Goal: Check status: Check status

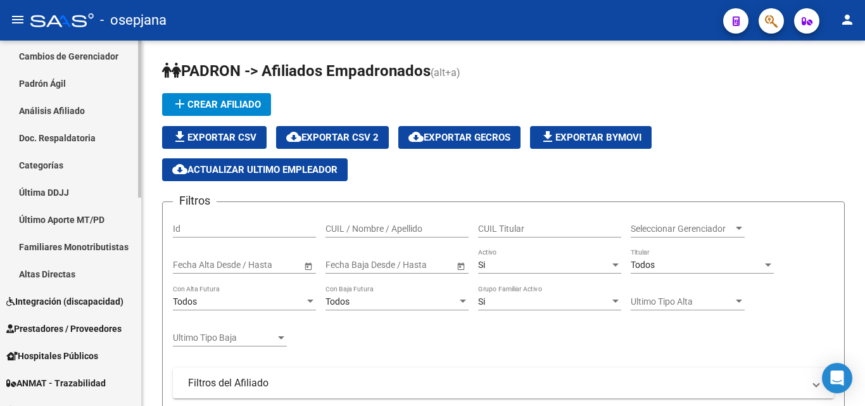
scroll to position [127, 0]
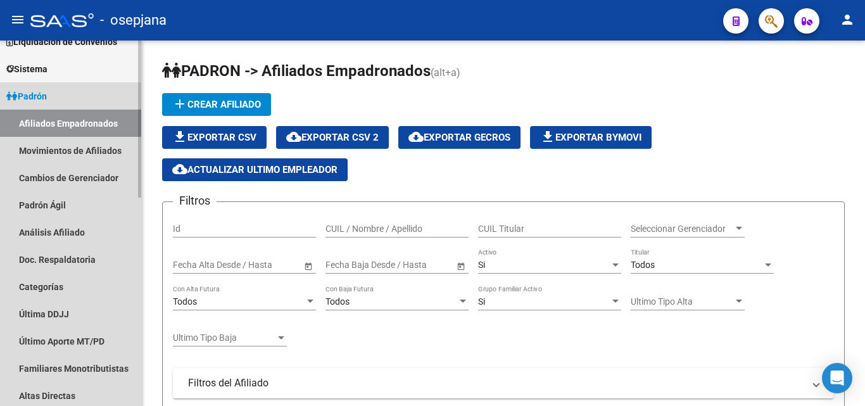
click at [73, 92] on link "Padrón" at bounding box center [70, 95] width 141 height 27
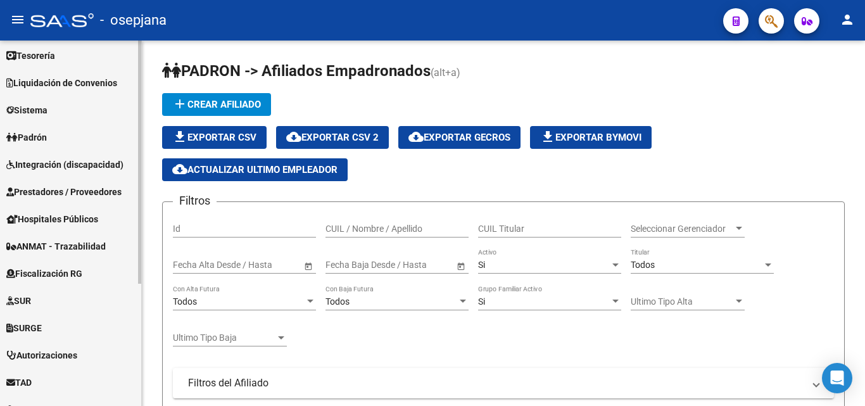
scroll to position [63, 0]
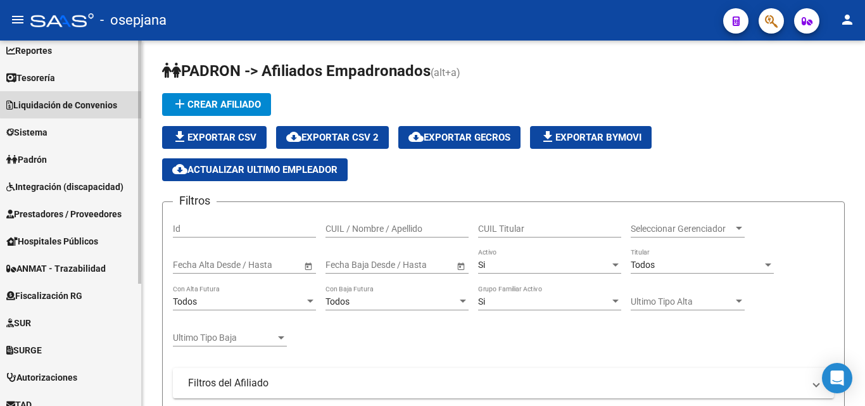
click at [107, 102] on span "Liquidación de Convenios" at bounding box center [61, 105] width 111 height 14
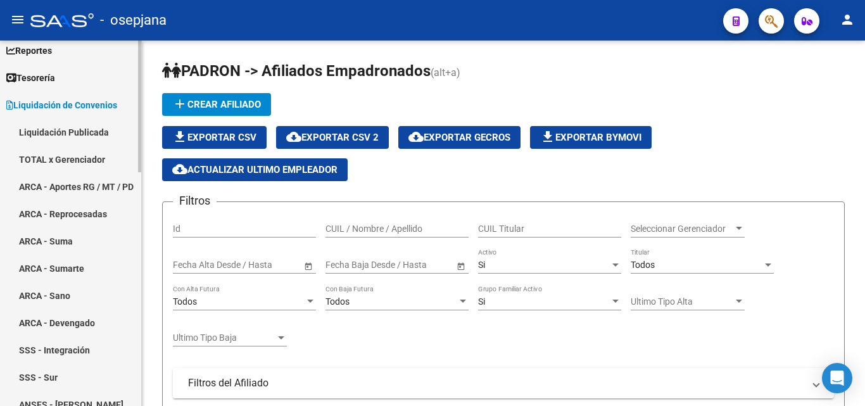
click at [46, 267] on link "ARCA - Sumarte" at bounding box center [70, 267] width 141 height 27
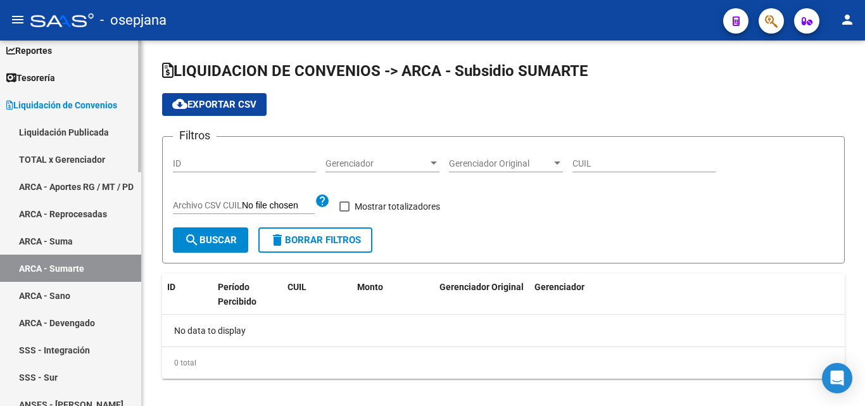
checkbox input "true"
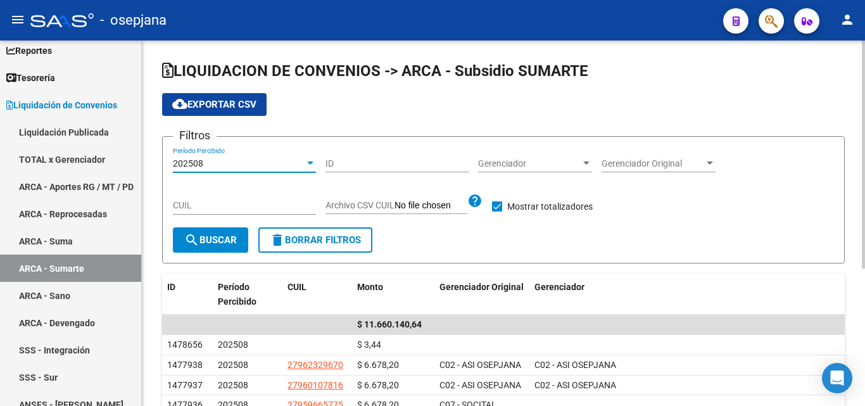
click at [304, 163] on div at bounding box center [309, 163] width 11 height 10
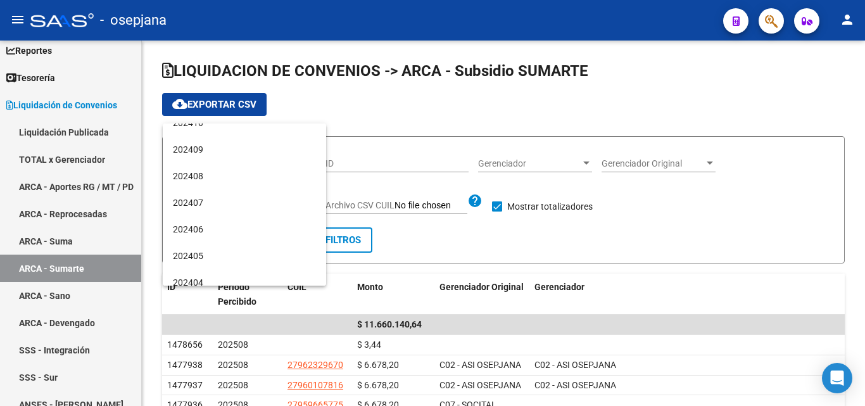
scroll to position [380, 0]
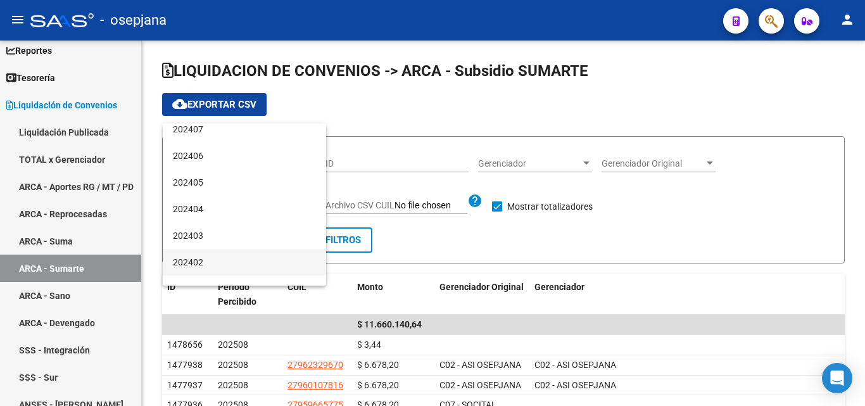
click at [214, 265] on span "202402" at bounding box center [244, 262] width 143 height 27
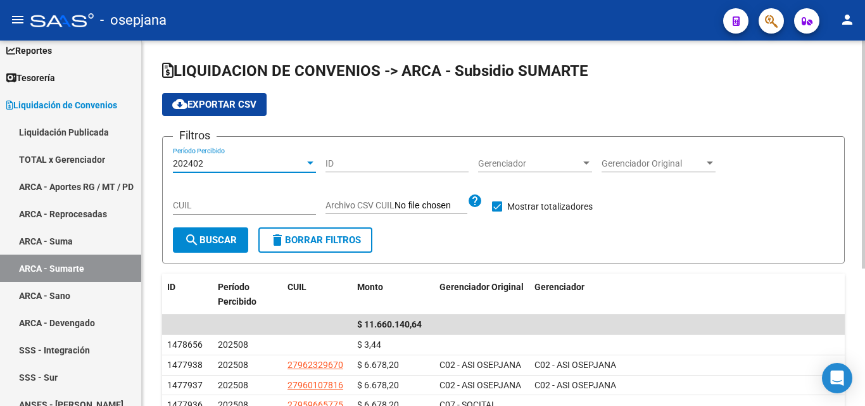
click at [218, 246] on span "search Buscar" at bounding box center [210, 239] width 53 height 11
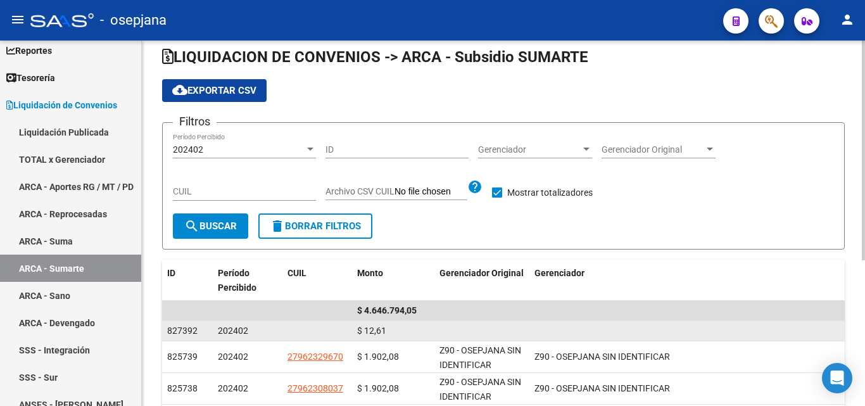
scroll to position [0, 0]
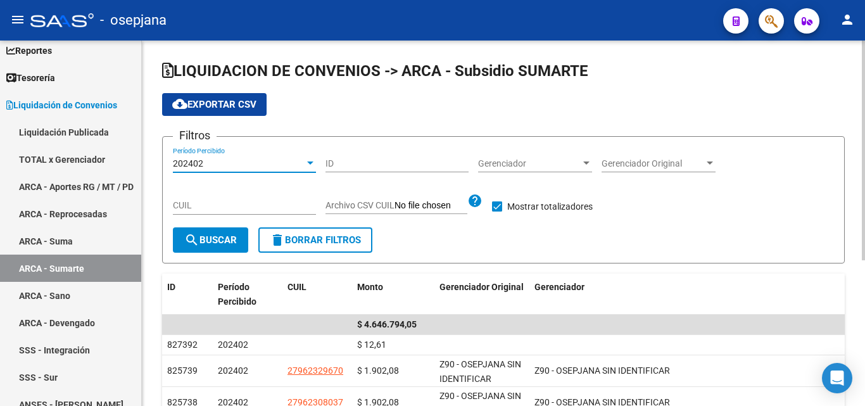
click at [308, 160] on div at bounding box center [309, 163] width 11 height 10
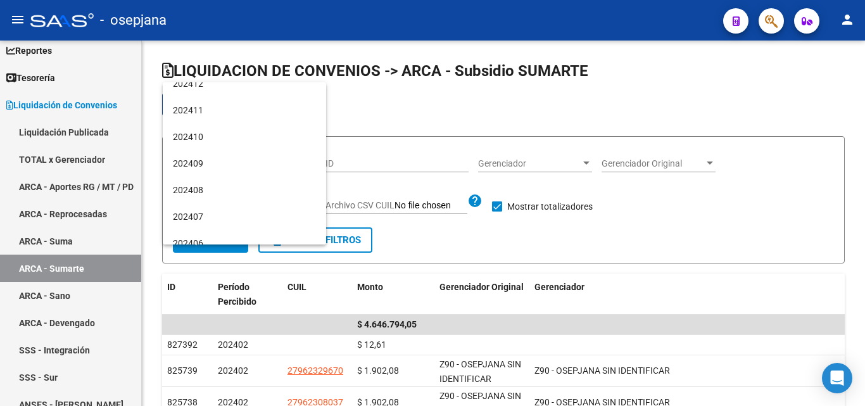
scroll to position [135, 0]
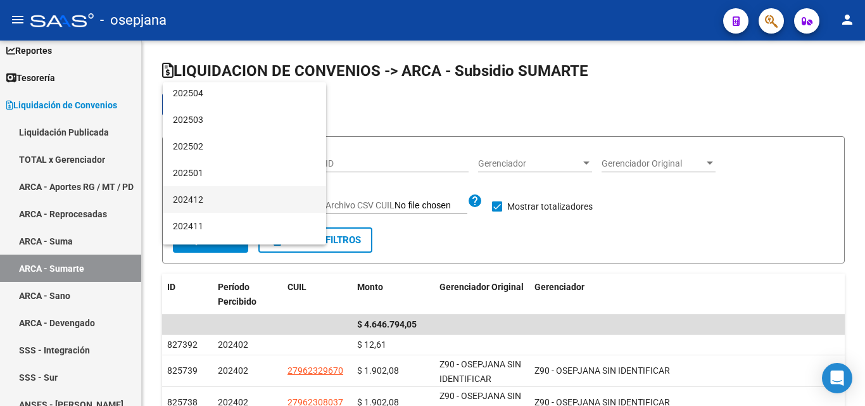
click at [224, 195] on span "202412" at bounding box center [244, 199] width 143 height 27
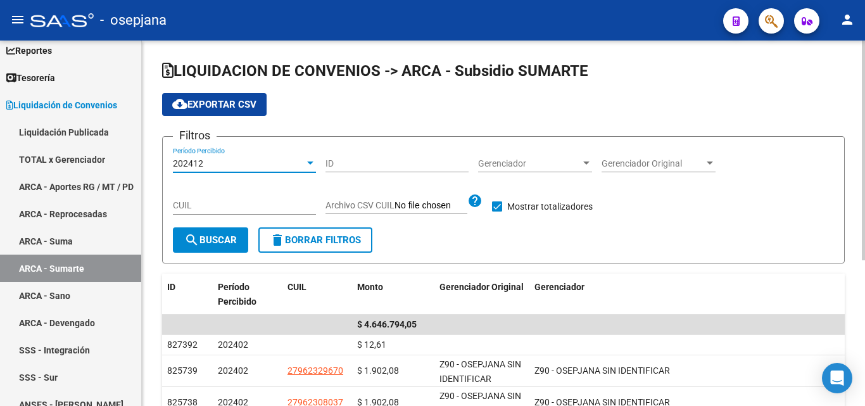
click at [191, 238] on mat-icon "search" at bounding box center [191, 239] width 15 height 15
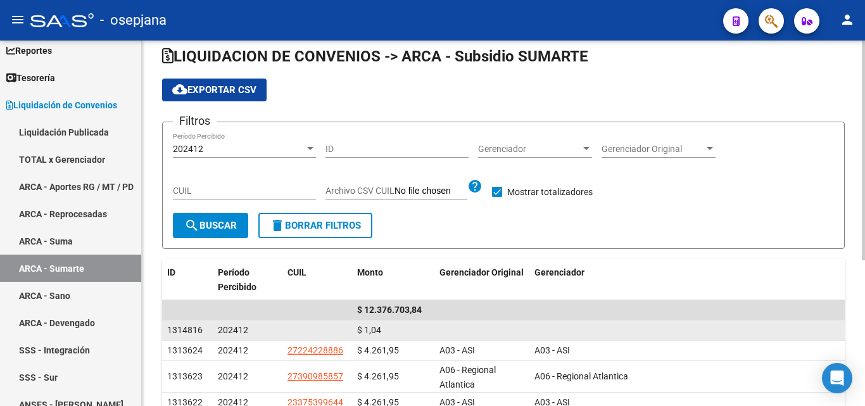
scroll to position [0, 0]
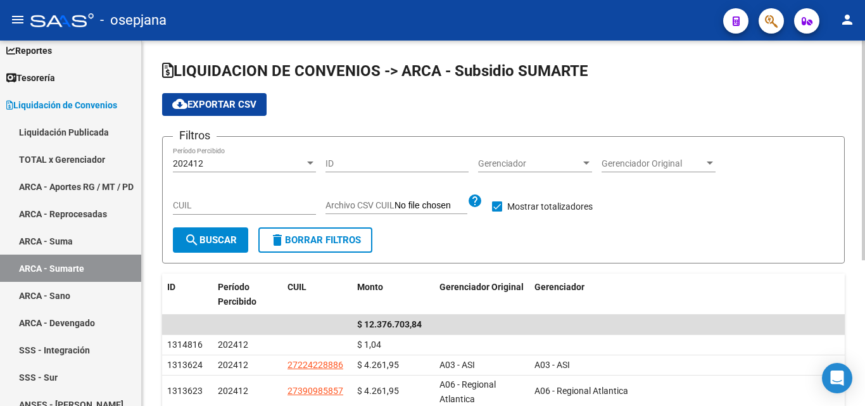
click at [308, 160] on div at bounding box center [309, 163] width 11 height 10
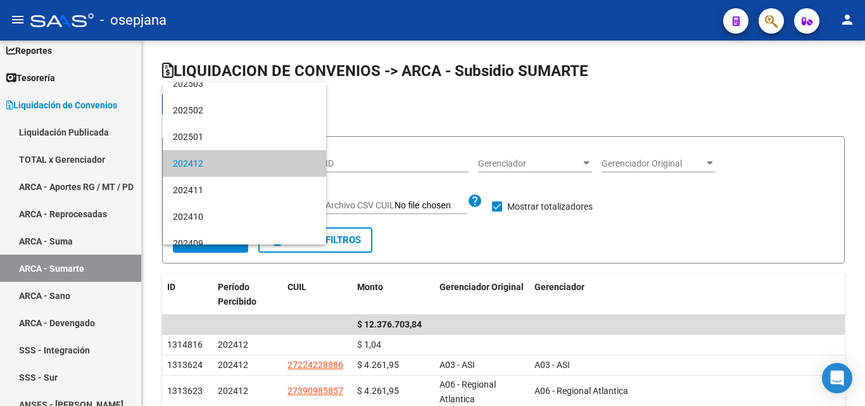
scroll to position [108, 0]
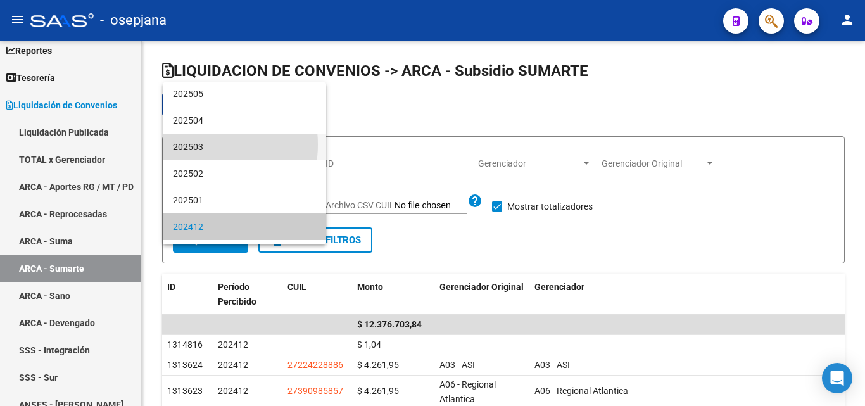
click at [197, 144] on span "202503" at bounding box center [244, 147] width 143 height 27
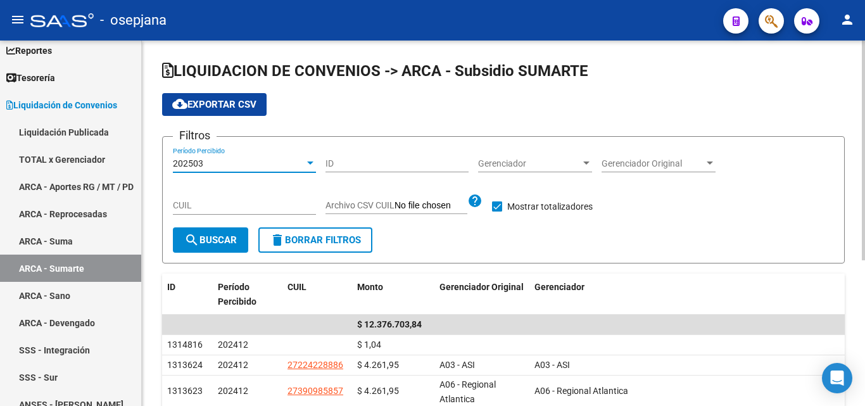
click at [232, 161] on div "202503" at bounding box center [239, 163] width 132 height 11
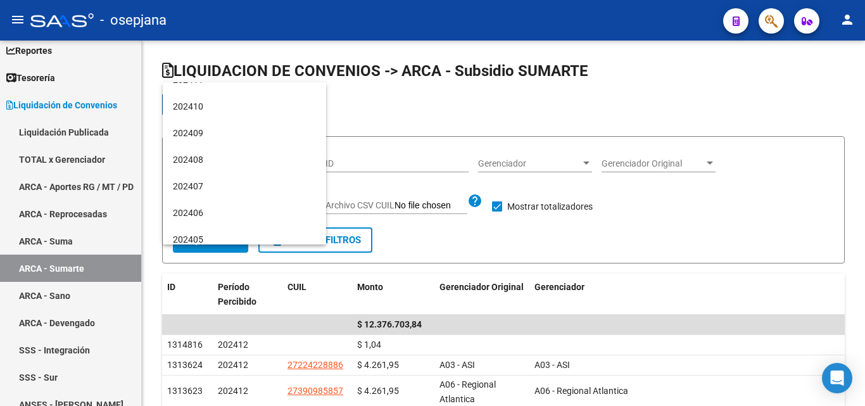
scroll to position [345, 0]
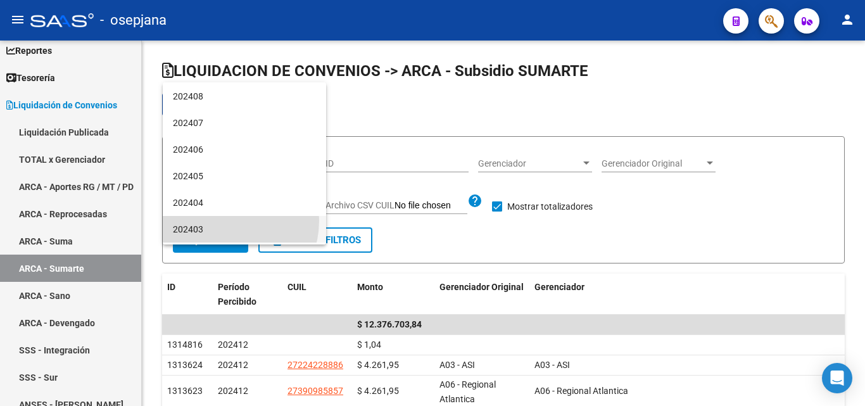
click at [219, 220] on span "202403" at bounding box center [244, 229] width 143 height 27
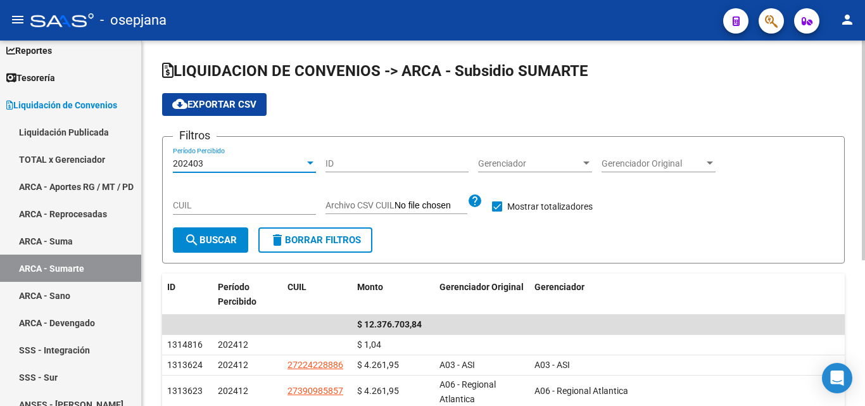
click at [213, 236] on span "search Buscar" at bounding box center [210, 239] width 53 height 11
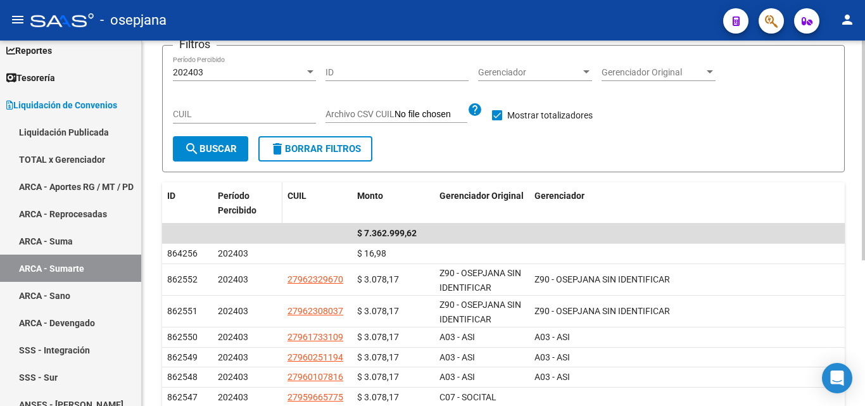
scroll to position [63, 0]
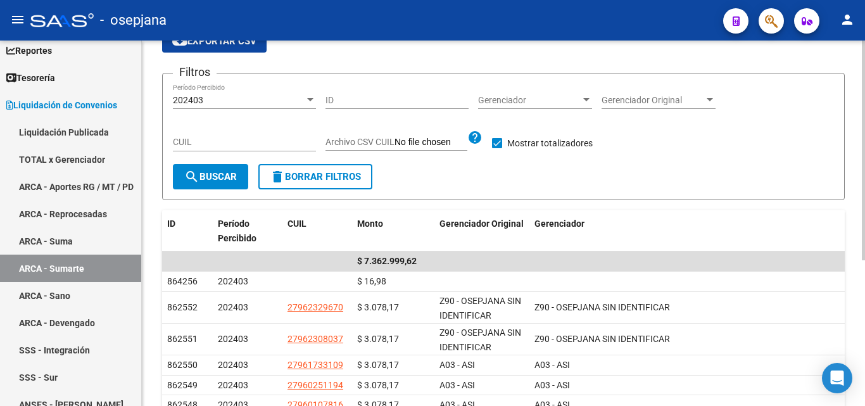
click at [308, 97] on div at bounding box center [309, 100] width 11 height 10
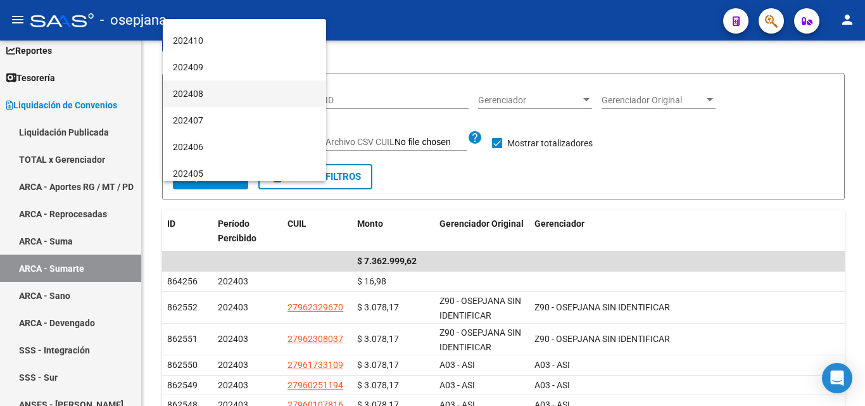
scroll to position [221, 0]
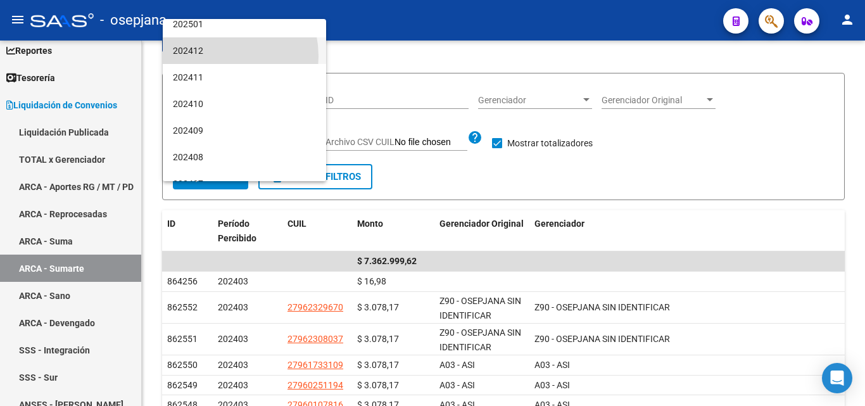
click at [211, 56] on span "202412" at bounding box center [244, 50] width 143 height 27
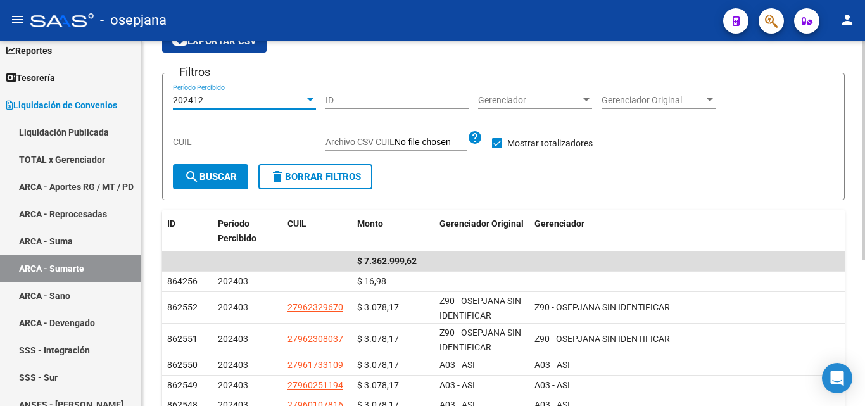
click at [232, 172] on span "search Buscar" at bounding box center [210, 176] width 53 height 11
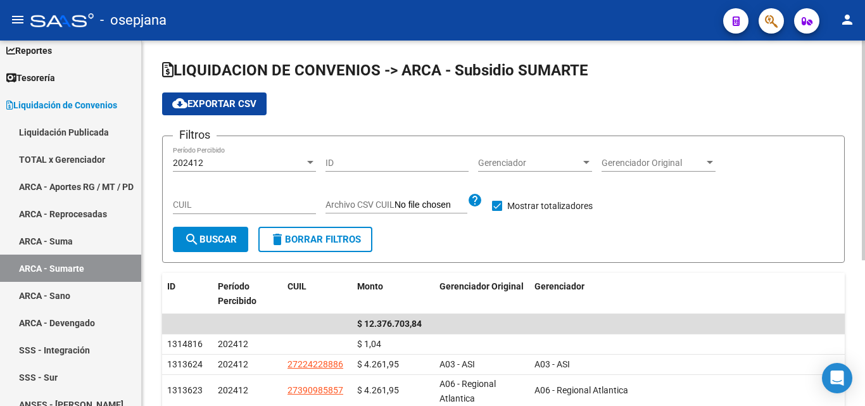
scroll to position [0, 0]
click at [298, 152] on div "202412 Período Percibido" at bounding box center [244, 159] width 143 height 25
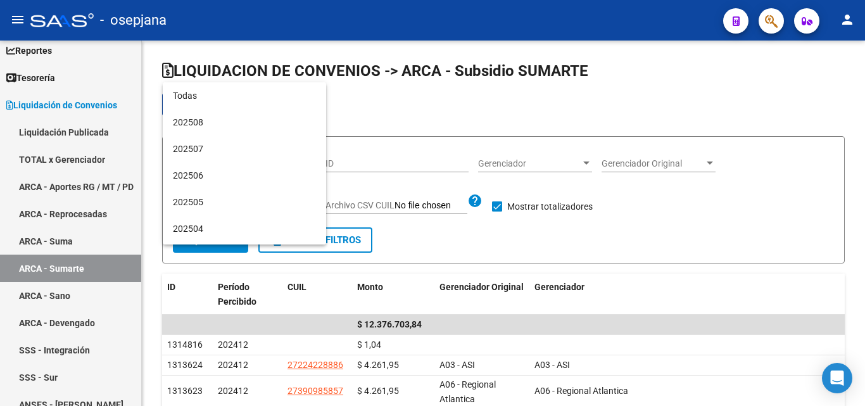
scroll to position [172, 0]
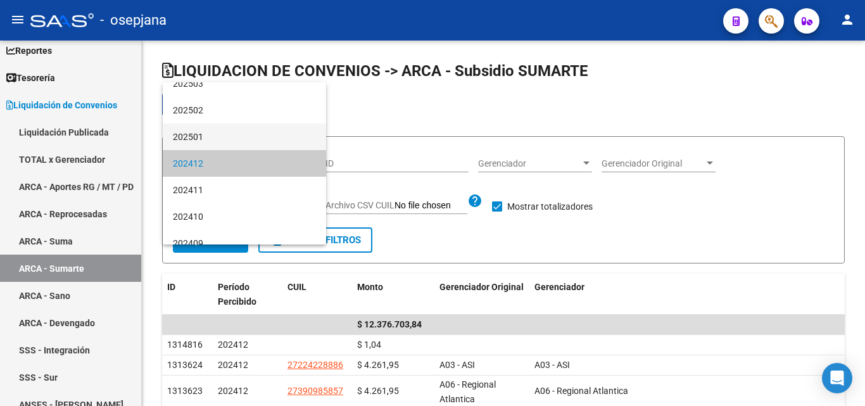
click at [217, 137] on span "202501" at bounding box center [244, 136] width 143 height 27
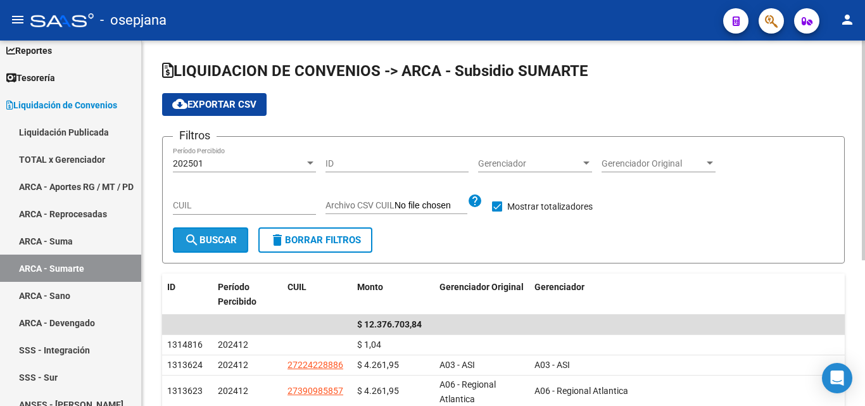
click at [197, 232] on mat-icon "search" at bounding box center [191, 239] width 15 height 15
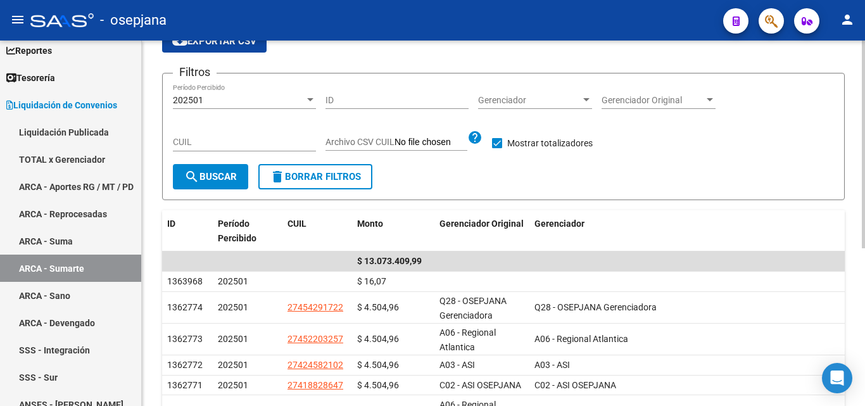
scroll to position [0, 0]
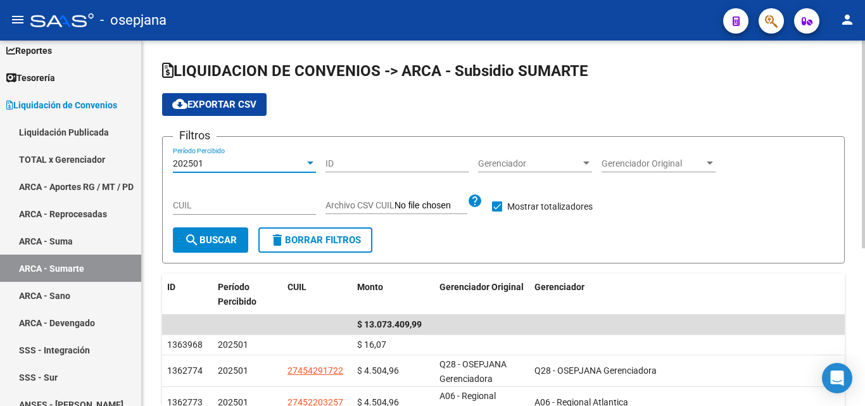
click at [301, 161] on div "202501" at bounding box center [239, 163] width 132 height 11
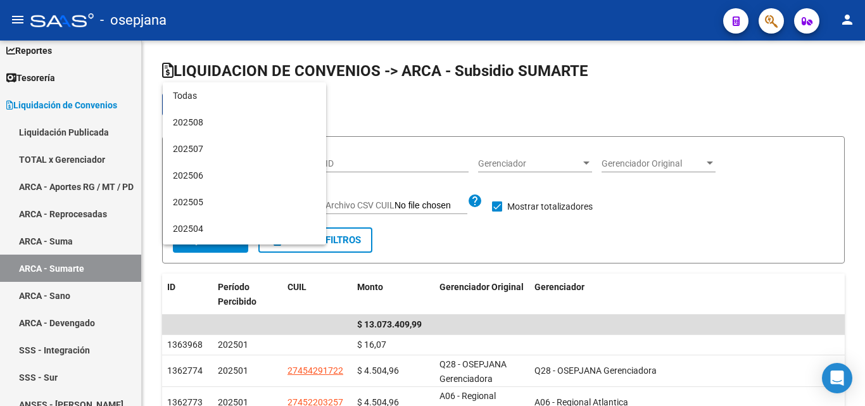
scroll to position [145, 0]
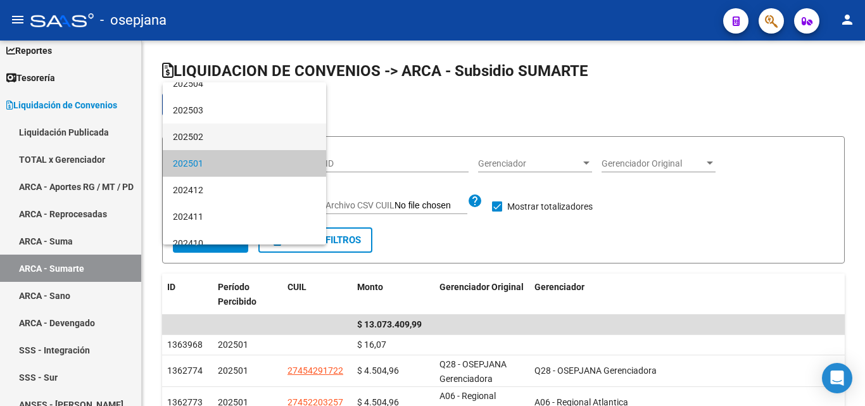
drag, startPoint x: 232, startPoint y: 135, endPoint x: 244, endPoint y: 166, distance: 33.9
click at [232, 135] on span "202502" at bounding box center [244, 136] width 143 height 27
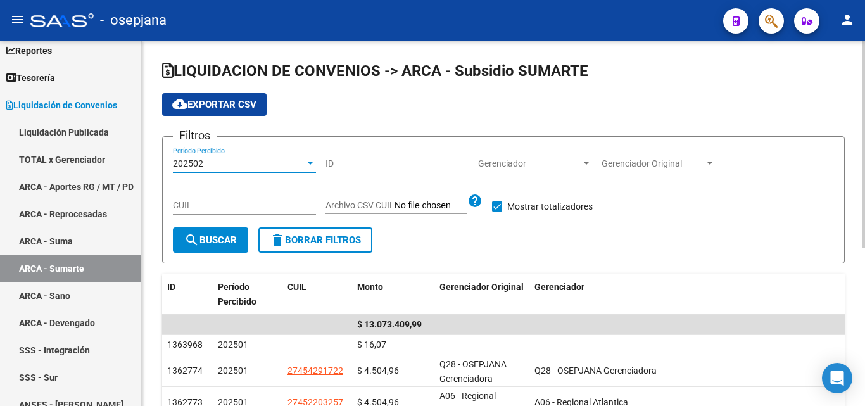
drag, startPoint x: 222, startPoint y: 248, endPoint x: 234, endPoint y: 242, distance: 12.7
click at [225, 246] on button "search Buscar" at bounding box center [210, 239] width 75 height 25
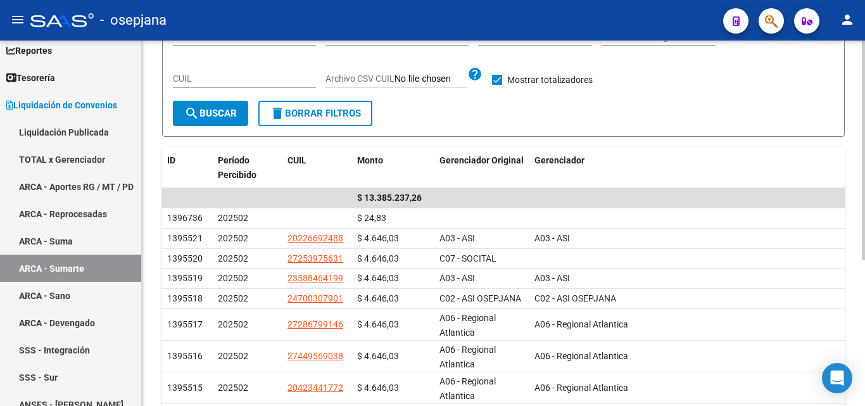
scroll to position [63, 0]
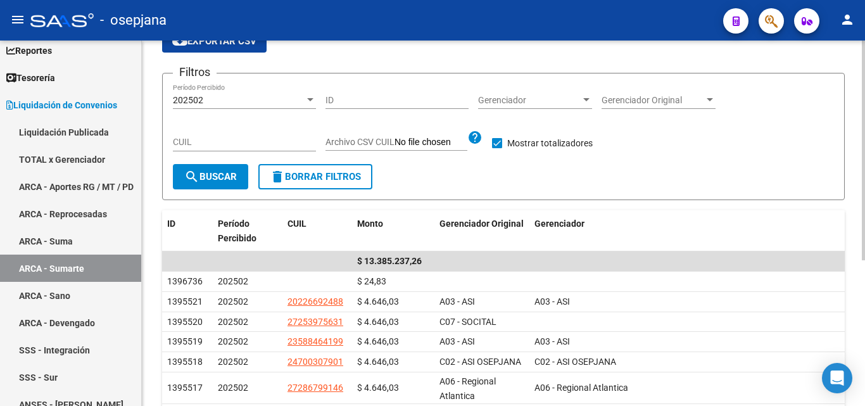
click at [306, 97] on div at bounding box center [309, 100] width 11 height 10
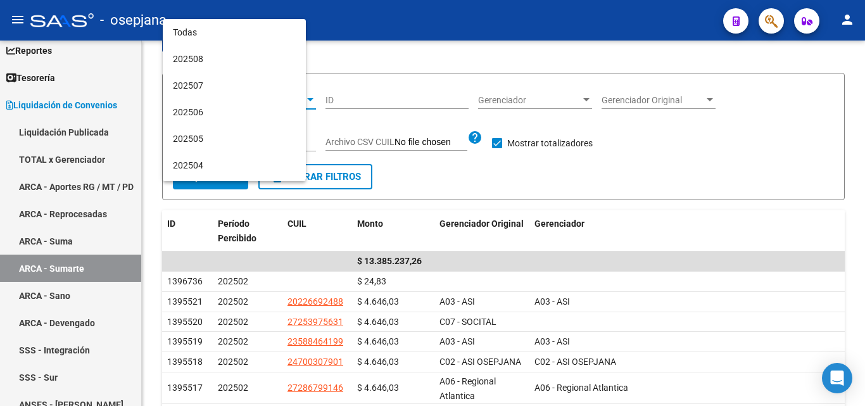
scroll to position [118, 0]
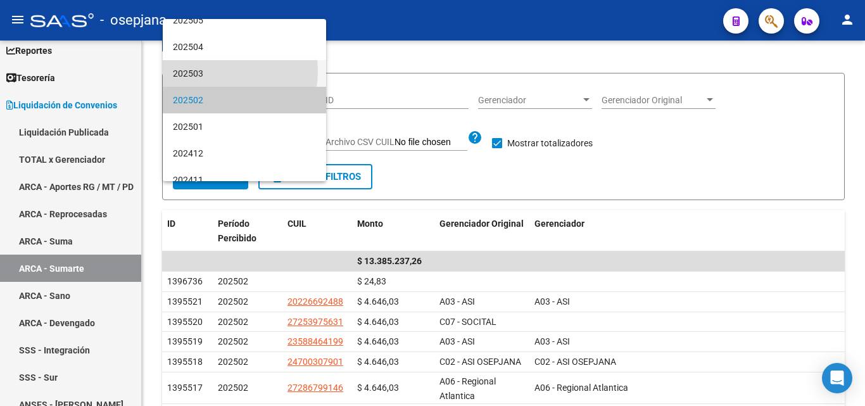
click at [216, 72] on span "202503" at bounding box center [244, 73] width 143 height 27
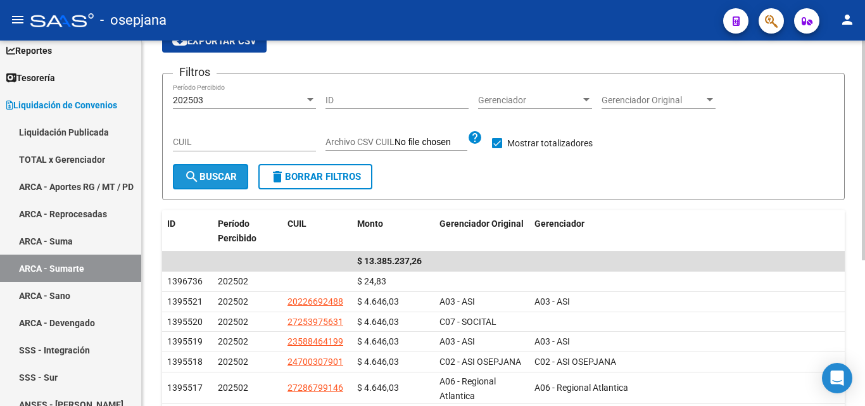
drag, startPoint x: 237, startPoint y: 177, endPoint x: 370, endPoint y: 141, distance: 137.9
click at [239, 177] on button "search Buscar" at bounding box center [210, 176] width 75 height 25
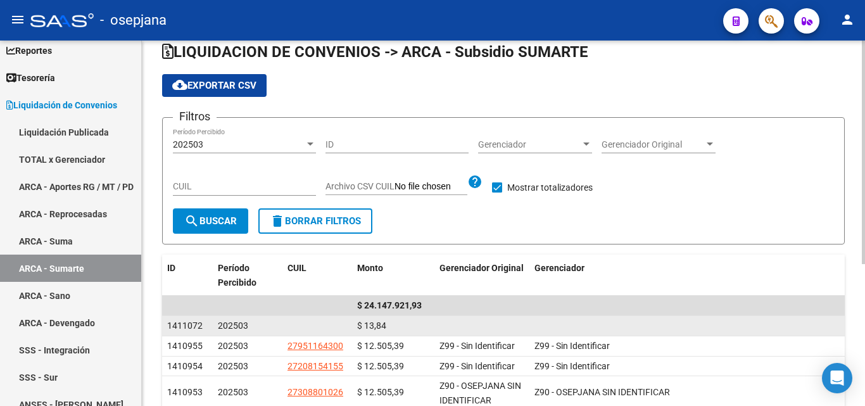
scroll to position [0, 0]
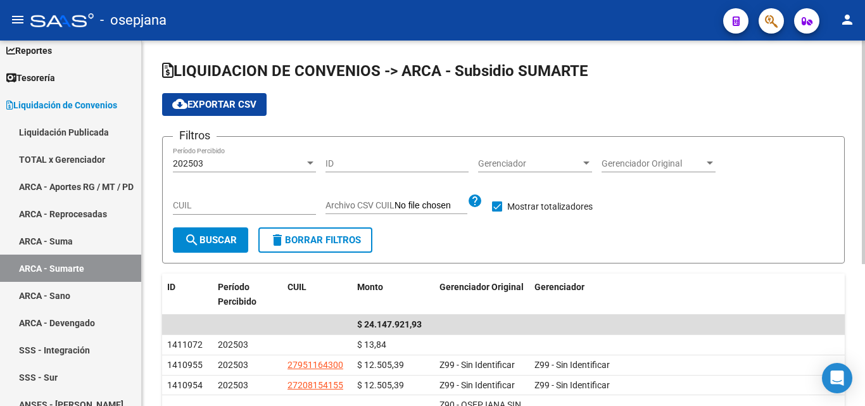
click at [304, 161] on div "202503" at bounding box center [239, 163] width 132 height 11
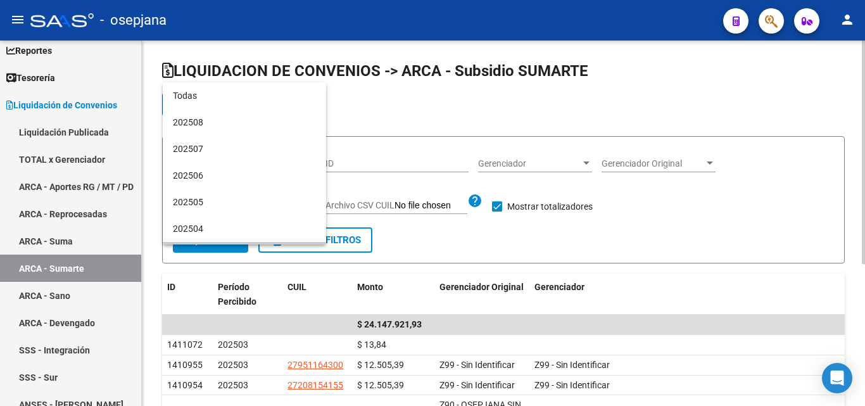
scroll to position [92, 0]
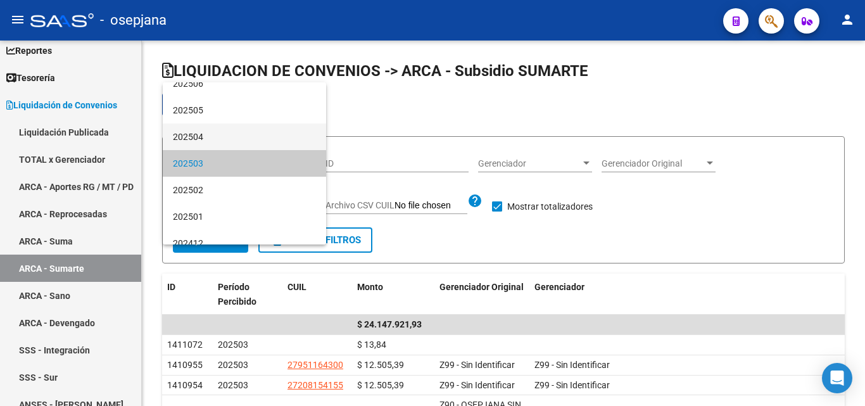
click at [234, 132] on span "202504" at bounding box center [244, 136] width 143 height 27
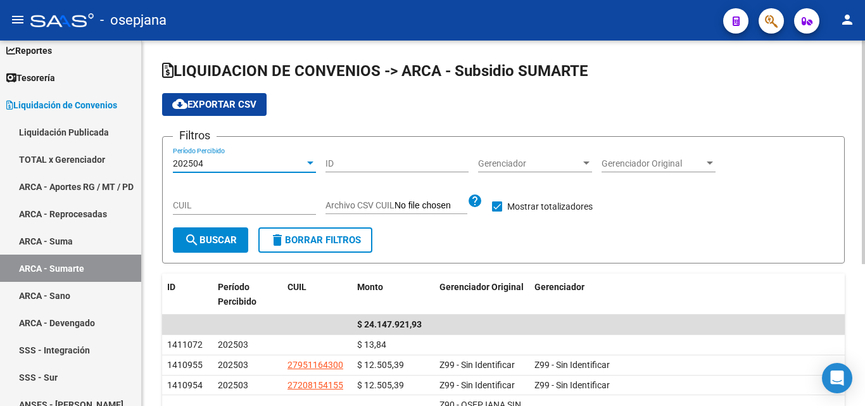
drag, startPoint x: 227, startPoint y: 242, endPoint x: 292, endPoint y: 229, distance: 66.5
click at [228, 242] on span "search Buscar" at bounding box center [210, 239] width 53 height 11
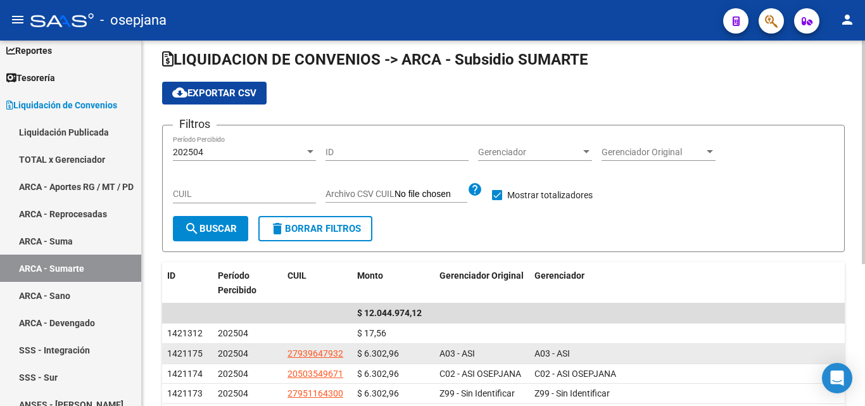
scroll to position [0, 0]
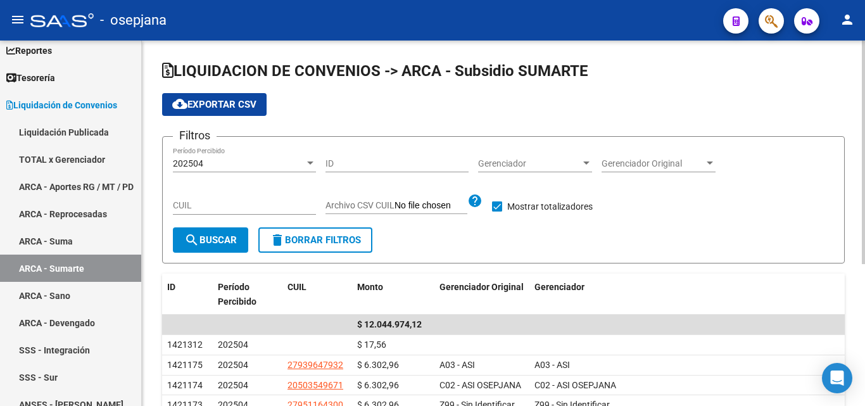
click at [289, 158] on div "202504" at bounding box center [239, 163] width 132 height 11
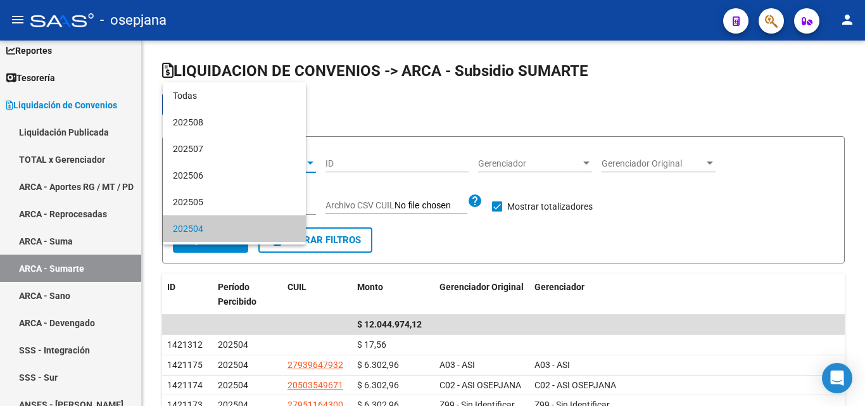
scroll to position [65, 0]
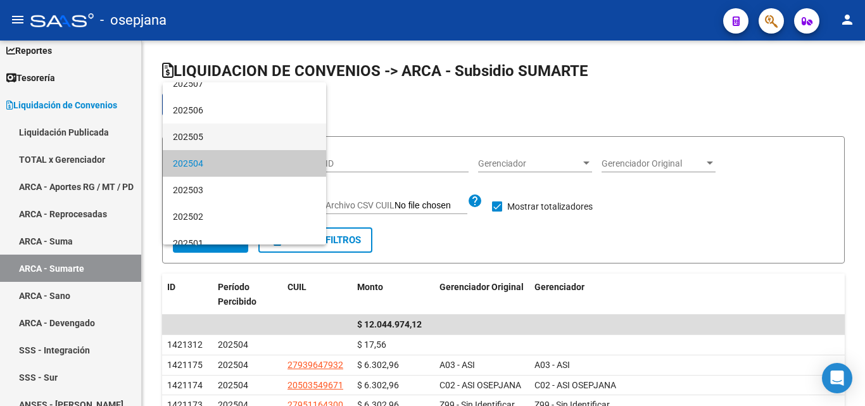
click at [213, 136] on span "202505" at bounding box center [244, 136] width 143 height 27
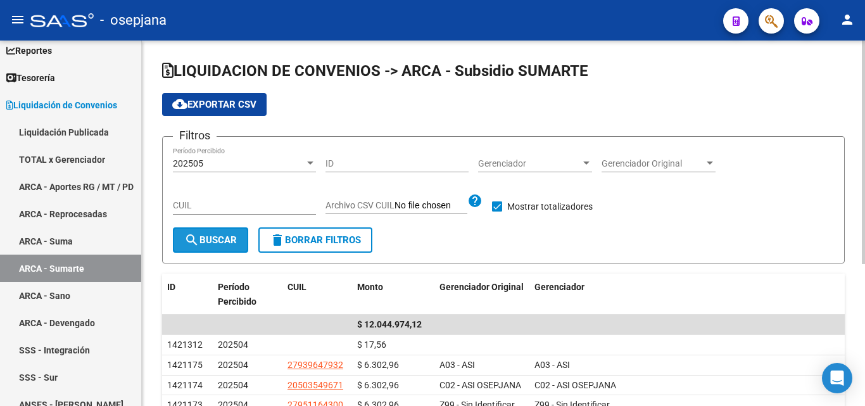
click at [222, 241] on span "search Buscar" at bounding box center [210, 239] width 53 height 11
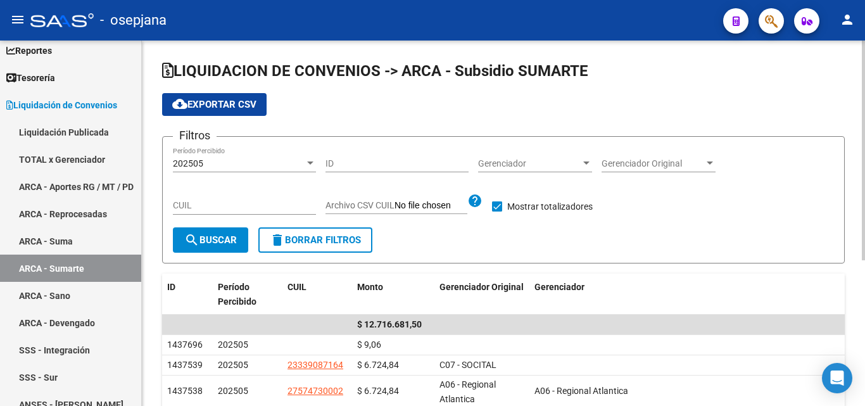
scroll to position [63, 0]
